Goal: Navigation & Orientation: Find specific page/section

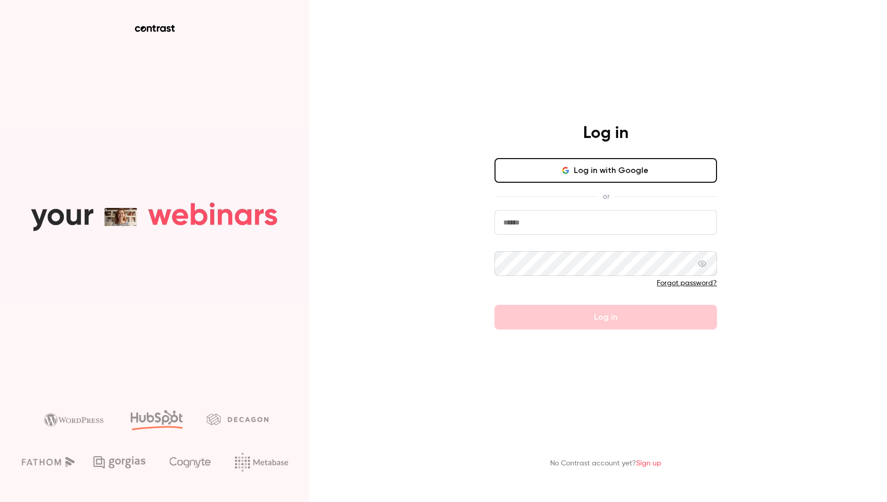
click at [574, 218] on input "email" at bounding box center [606, 222] width 223 height 25
click at [657, 175] on button "Log in with Google" at bounding box center [606, 170] width 223 height 25
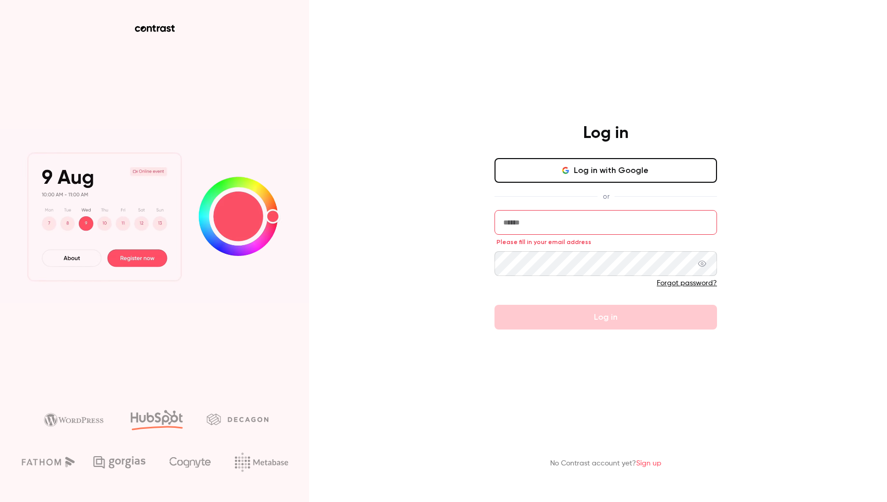
click at [583, 221] on input "email" at bounding box center [606, 222] width 223 height 25
type input "**********"
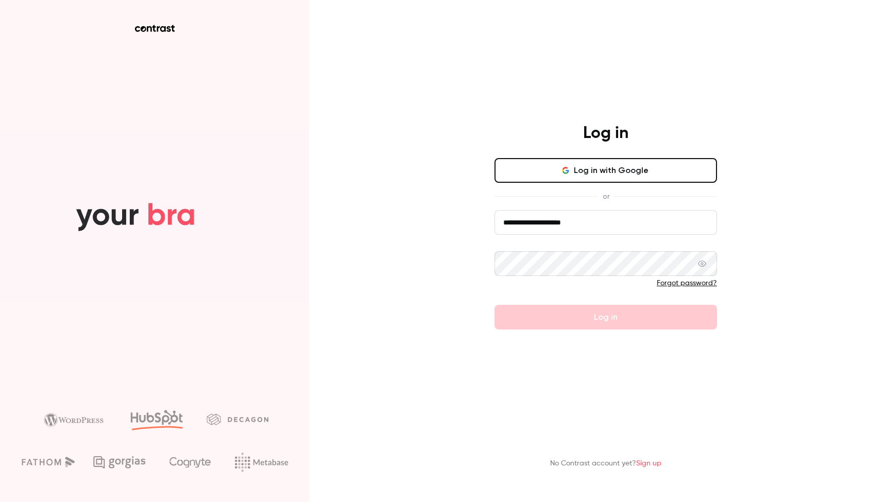
click at [577, 179] on button "Log in with Google" at bounding box center [606, 170] width 223 height 25
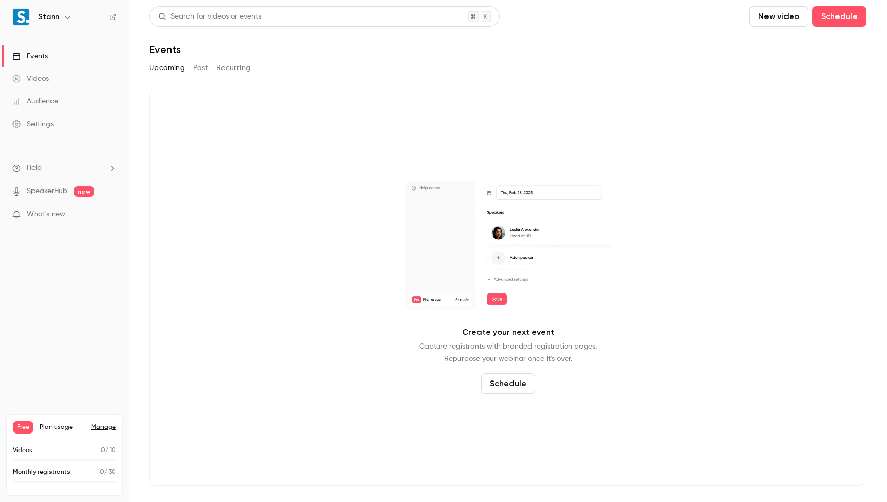
click at [58, 77] on link "Videos" at bounding box center [64, 79] width 129 height 23
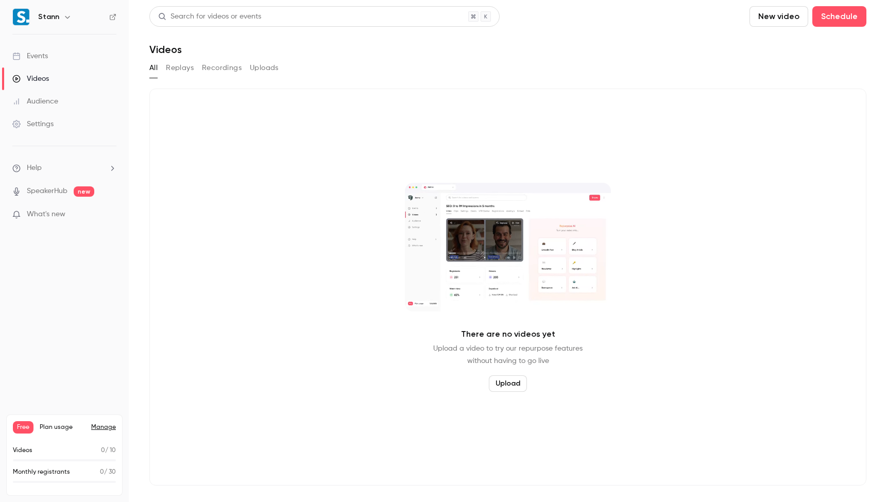
click at [48, 50] on link "Events" at bounding box center [64, 56] width 129 height 23
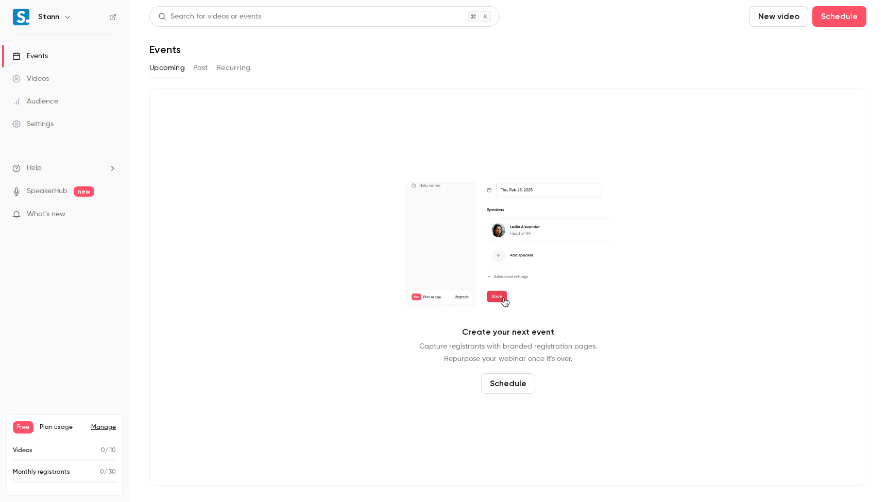
click at [55, 76] on link "Videos" at bounding box center [64, 79] width 129 height 23
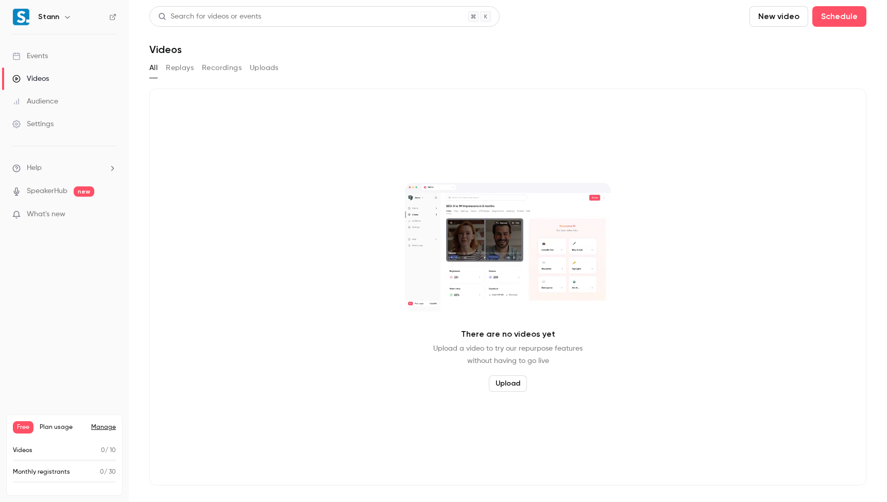
click at [65, 57] on link "Events" at bounding box center [64, 56] width 129 height 23
